Goal: Task Accomplishment & Management: Manage account settings

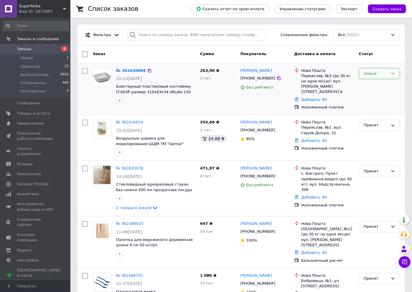
click at [381, 74] on div "Новый" at bounding box center [376, 74] width 24 height 6
click at [377, 86] on li "Принят" at bounding box center [379, 85] width 41 height 11
click at [310, 138] on link "Добавить ЭН" at bounding box center [315, 140] width 26 height 4
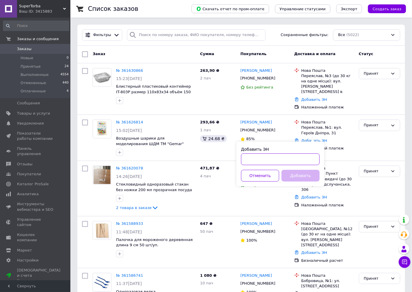
click at [267, 162] on input "Добавить ЭН" at bounding box center [280, 159] width 79 height 12
paste input "20451247266715"
type input "20451247266715"
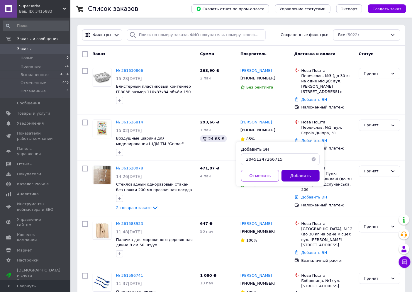
click at [296, 179] on button "Добавить" at bounding box center [301, 176] width 38 height 12
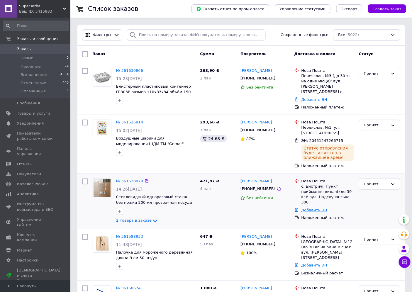
click at [314, 208] on link "Добавить ЭН" at bounding box center [315, 210] width 26 height 4
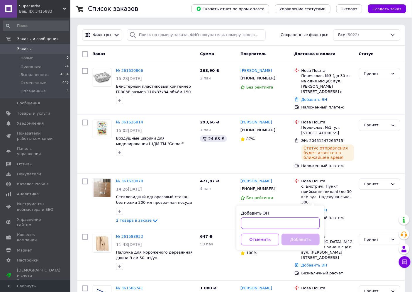
click at [263, 224] on input "Добавить ЭН" at bounding box center [280, 223] width 79 height 12
paste input "20451247251632"
type input "20451247251632"
click at [304, 238] on button "Добавить" at bounding box center [301, 240] width 38 height 12
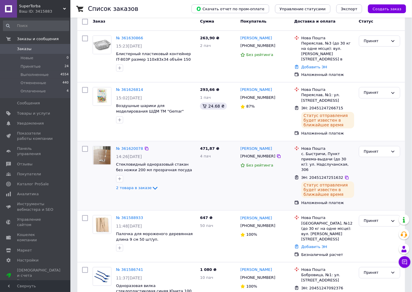
scroll to position [65, 0]
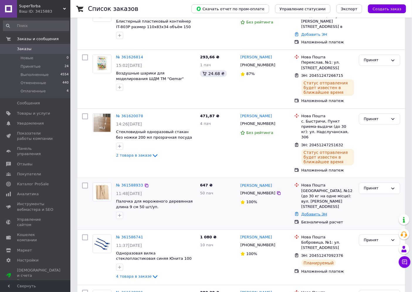
click at [309, 212] on link "Добавить ЭН" at bounding box center [315, 214] width 26 height 4
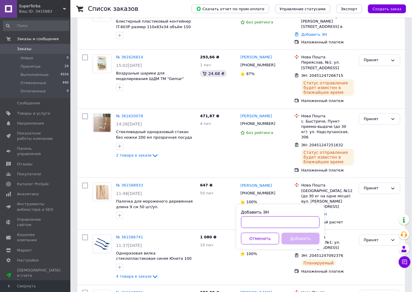
click at [260, 221] on input "Добавить ЭН" at bounding box center [280, 222] width 79 height 12
paste input "20451247201675"
type input "20451247201675"
click at [292, 238] on button "Добавить" at bounding box center [301, 239] width 38 height 12
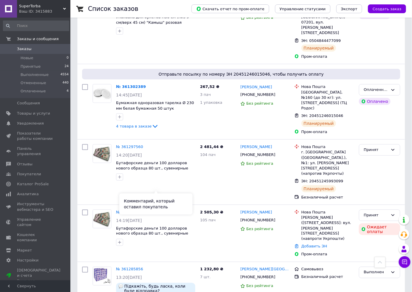
scroll to position [913, 0]
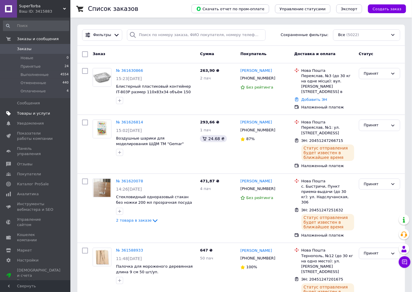
click at [34, 111] on span "Товары и услуги" at bounding box center [33, 113] width 33 height 5
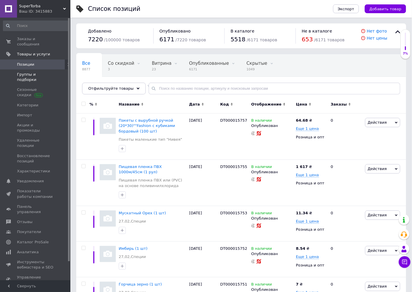
click at [28, 72] on span "Группы и подборки" at bounding box center [35, 77] width 37 height 11
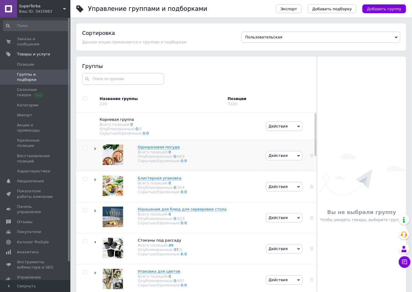
click at [95, 150] on use at bounding box center [95, 149] width 2 height 3
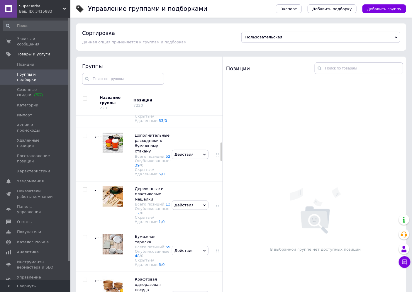
scroll to position [293, 0]
